Goal: Task Accomplishment & Management: Use online tool/utility

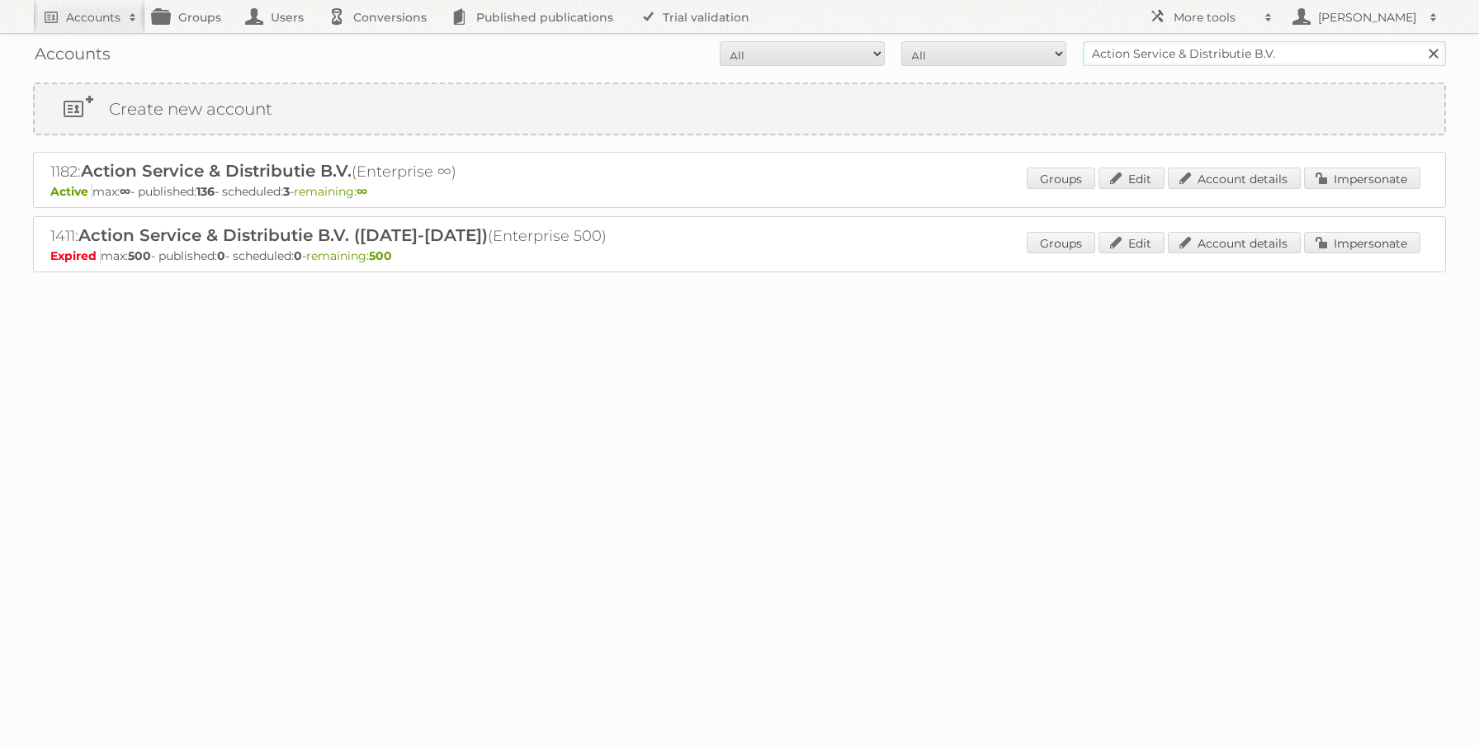
click at [1171, 57] on input "Action Service & Distributie B.V." at bounding box center [1264, 53] width 363 height 25
type input "netto-online"
click at [1420, 41] on input "Search" at bounding box center [1432, 53] width 25 height 25
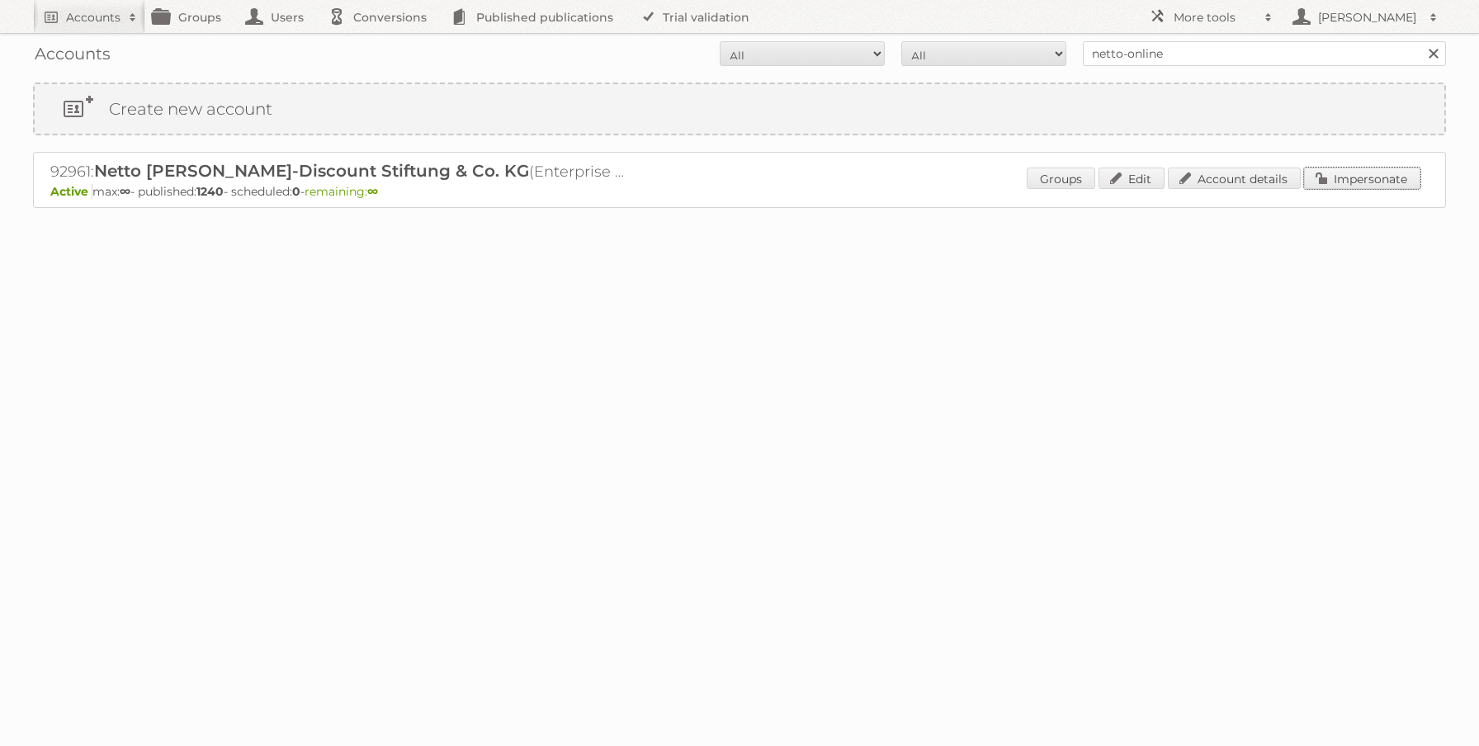
drag, startPoint x: 1330, startPoint y: 177, endPoint x: 1315, endPoint y: 172, distance: 15.7
click at [1329, 177] on link "Impersonate" at bounding box center [1362, 178] width 116 height 21
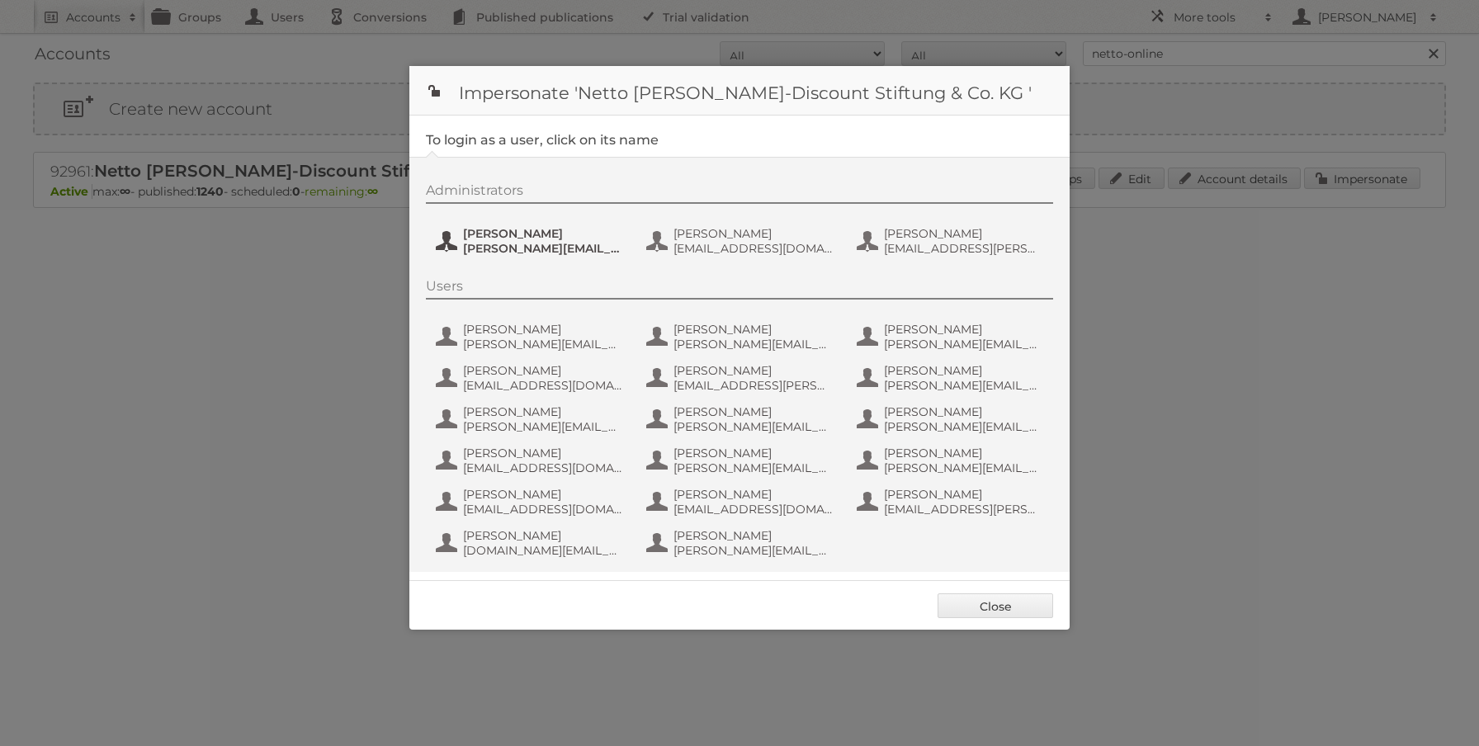
click at [534, 249] on span "henri.schmidhuber@netto-online.de" at bounding box center [543, 248] width 160 height 15
